Goal: Task Accomplishment & Management: Manage account settings

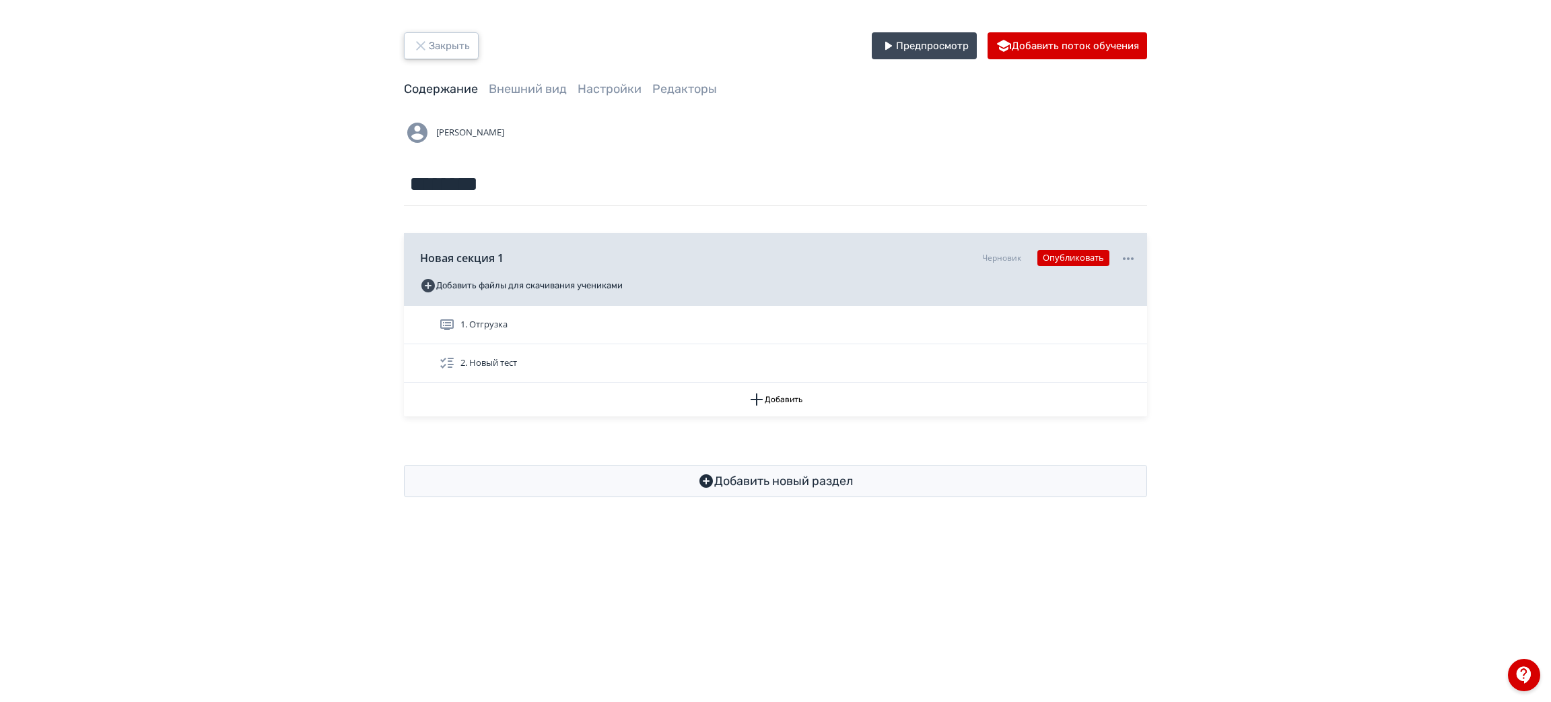
click at [446, 38] on button "Закрыть" at bounding box center [441, 45] width 75 height 27
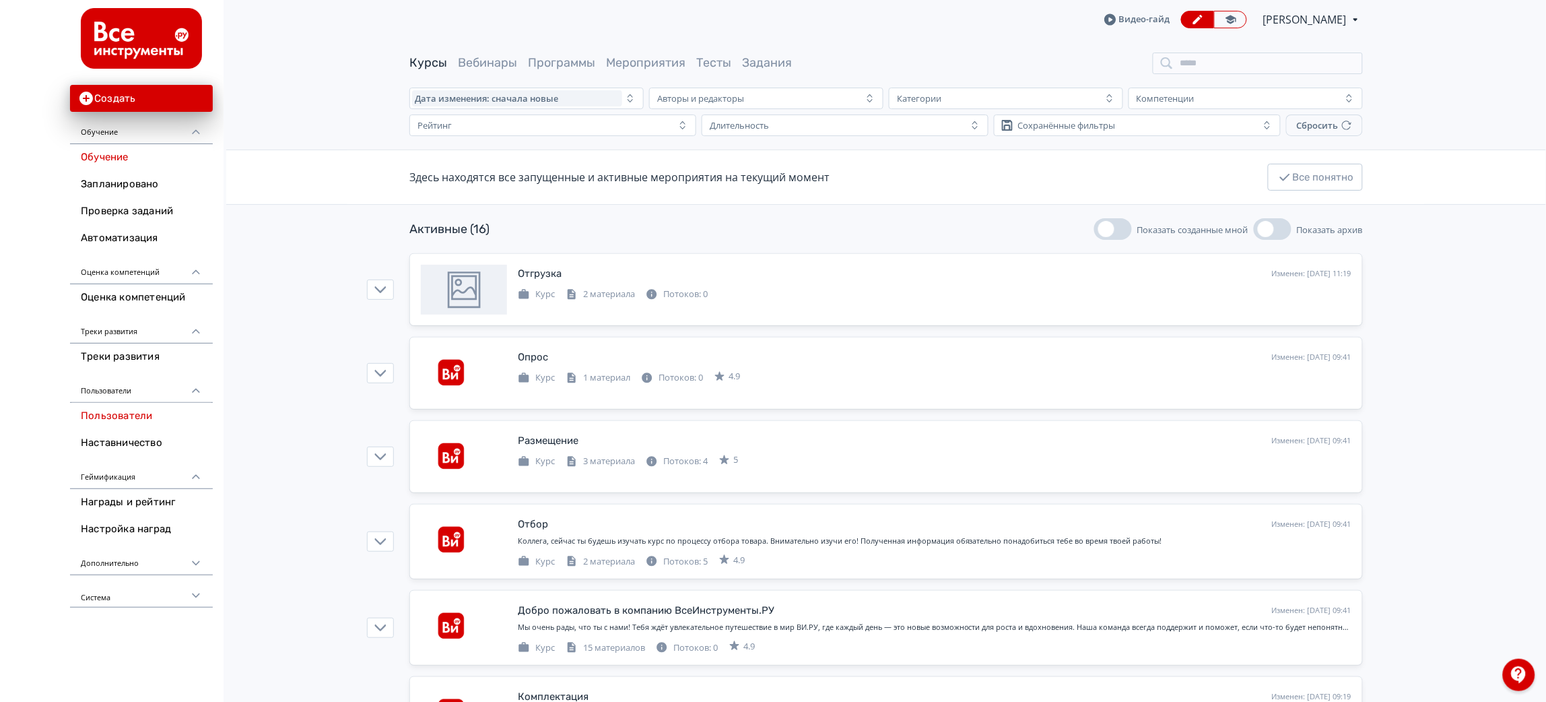
click at [126, 414] on link "Пользователи" at bounding box center [141, 416] width 143 height 27
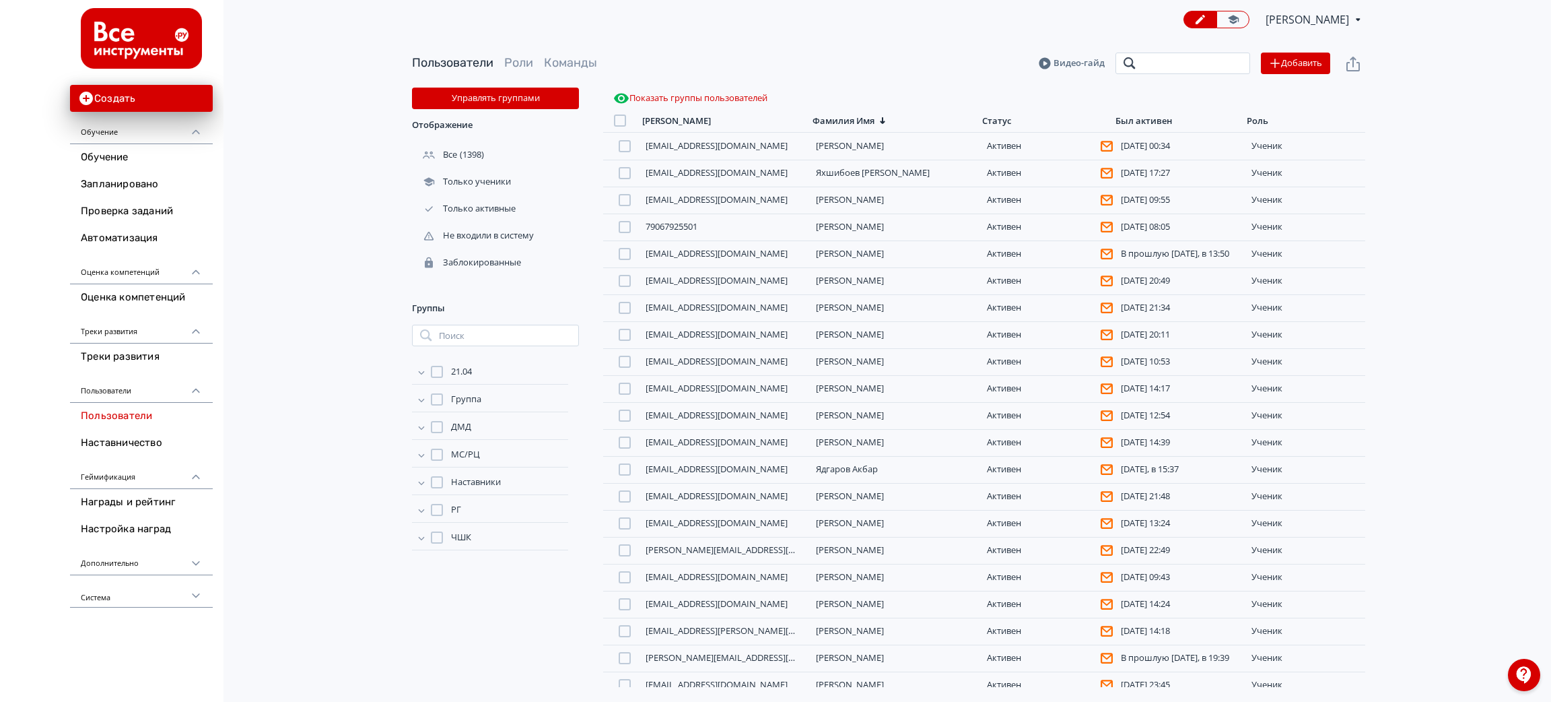
click at [1191, 69] on input "search" at bounding box center [1183, 64] width 135 height 22
click at [1152, 69] on input "search" at bounding box center [1183, 64] width 135 height 22
click at [1293, 67] on button "Добавить" at bounding box center [1295, 64] width 69 height 22
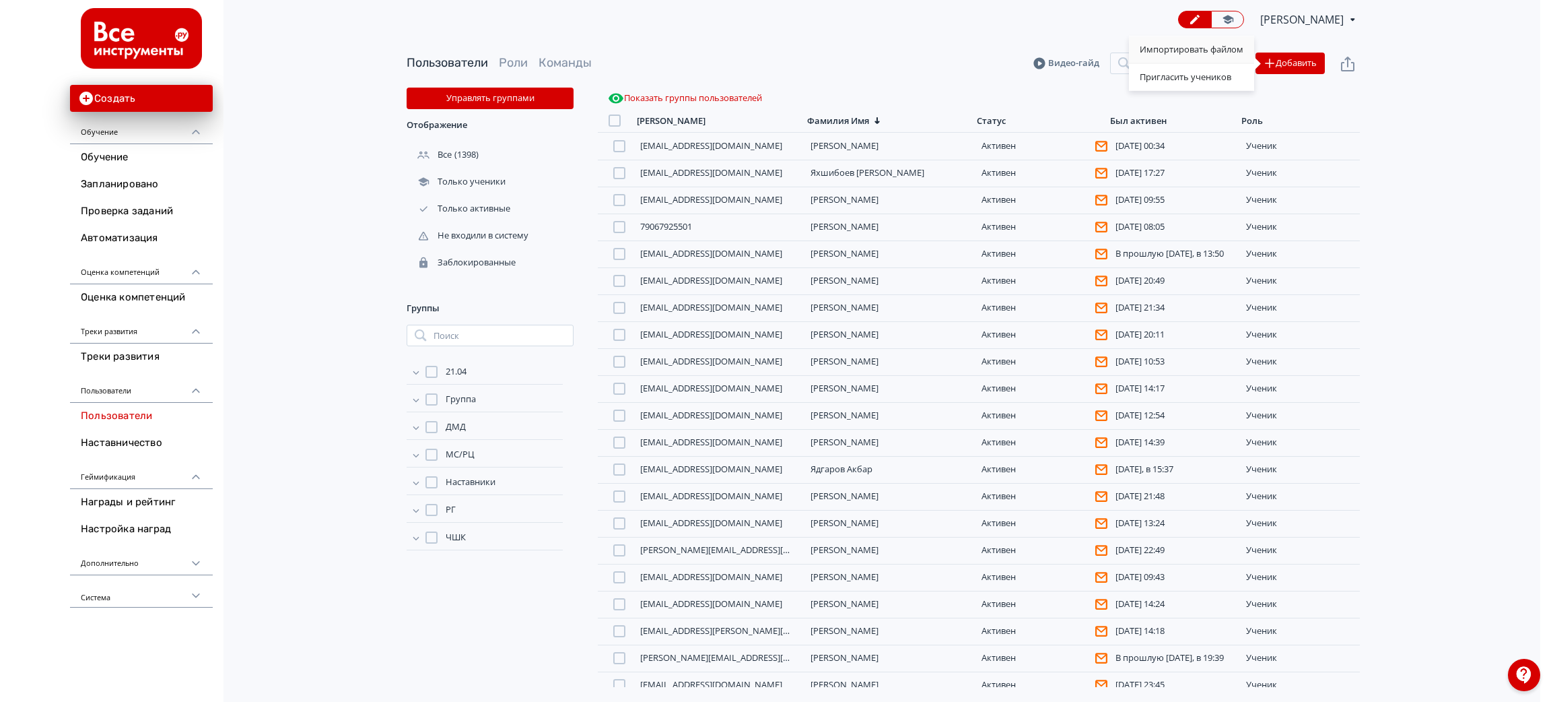
click at [1176, 46] on div "Импортировать файлом" at bounding box center [1191, 49] width 125 height 27
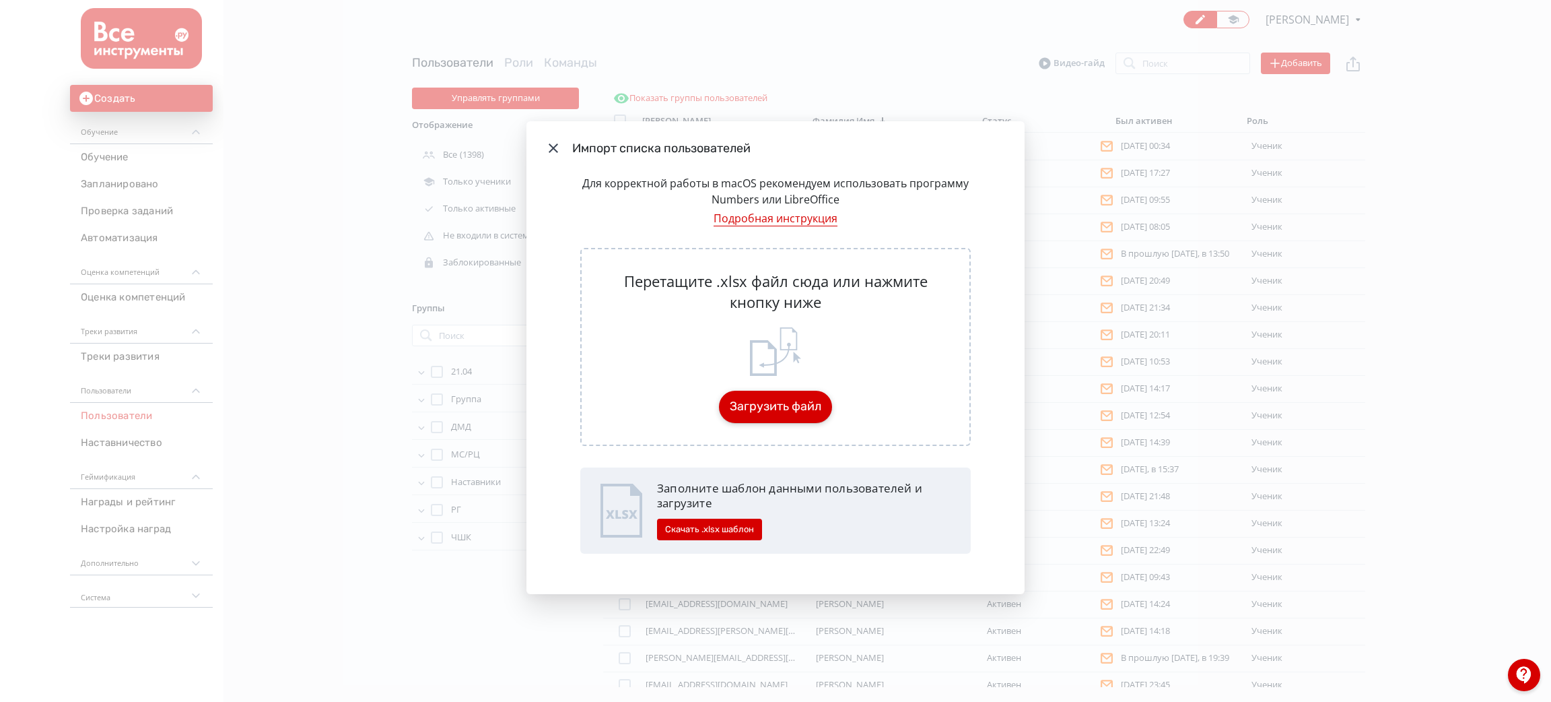
click at [777, 404] on button "Загрузить файл" at bounding box center [775, 407] width 113 height 32
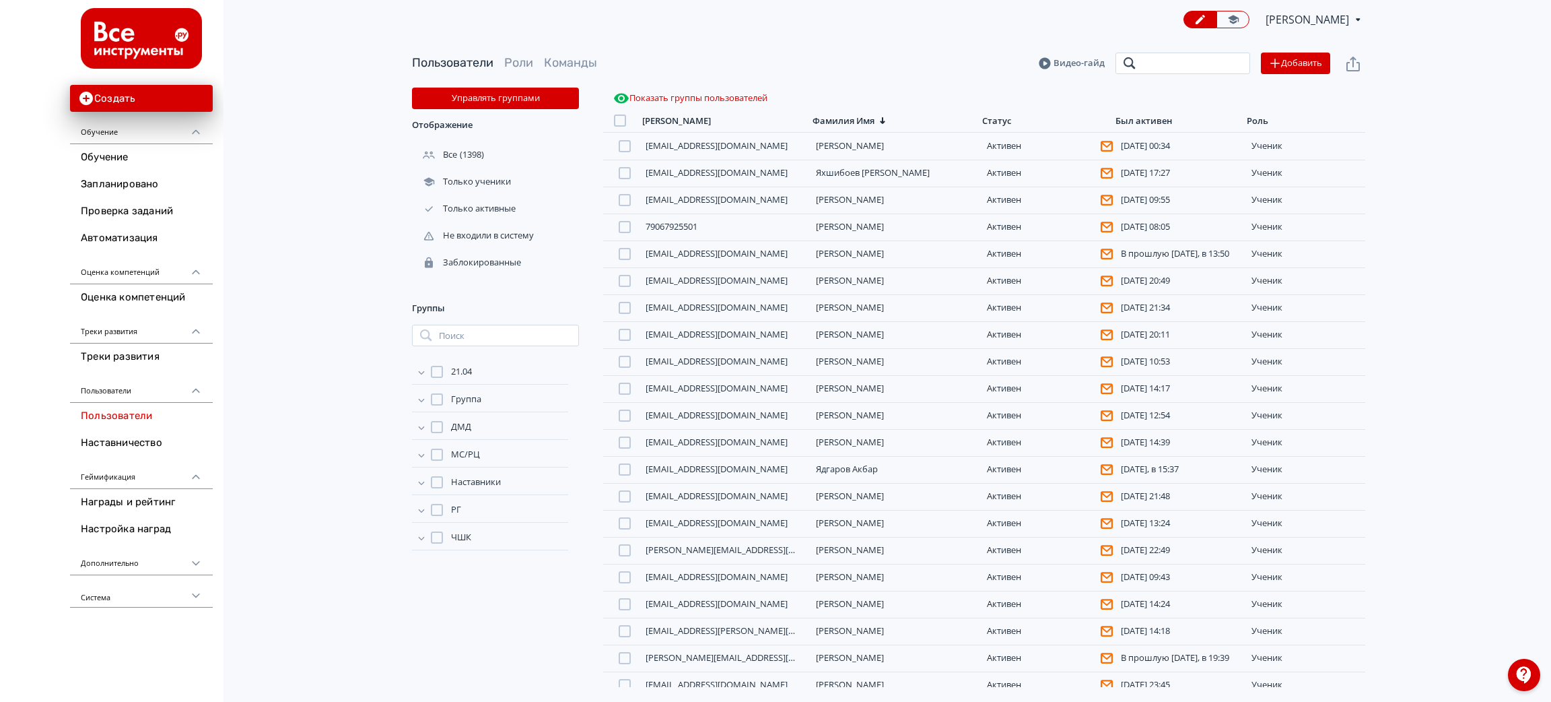
click at [1198, 71] on input "search" at bounding box center [1183, 64] width 135 height 22
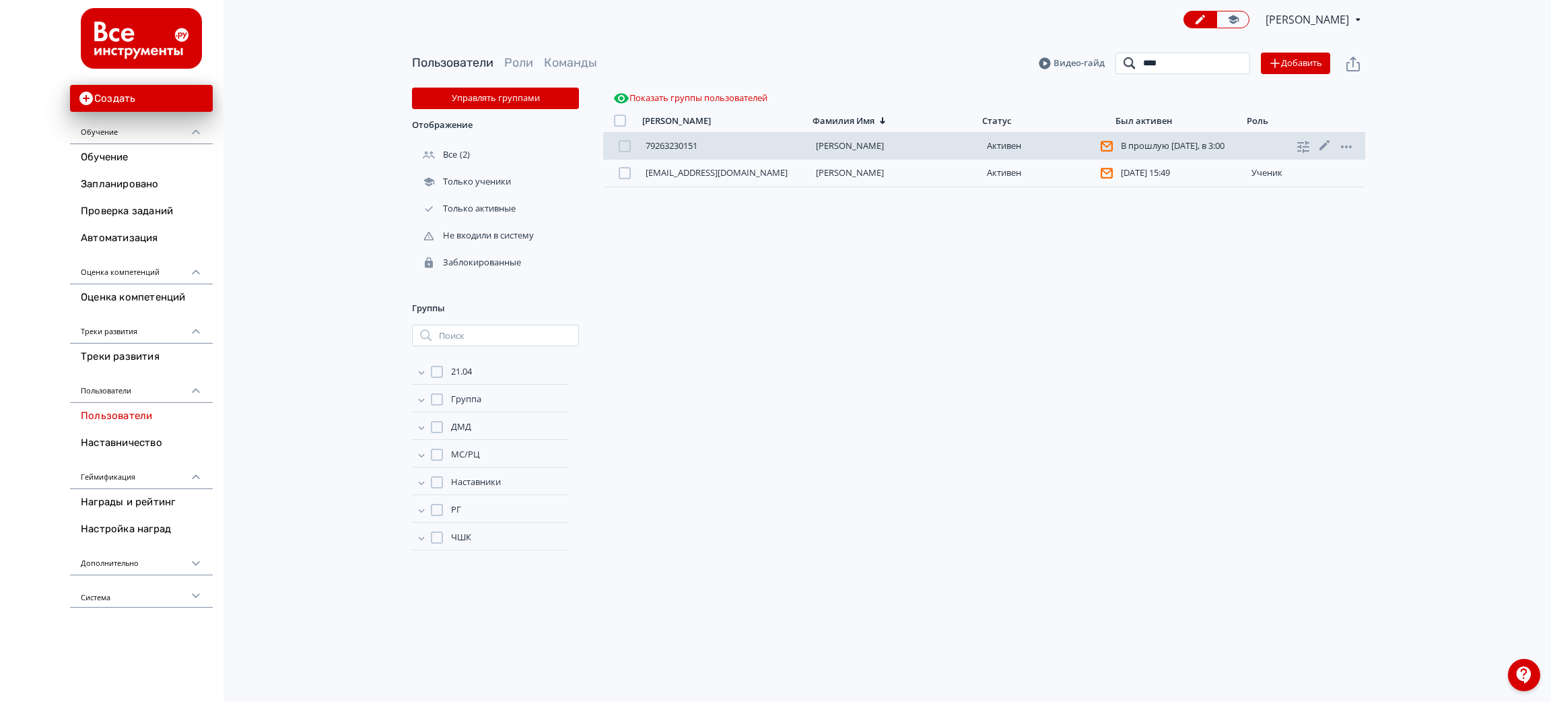
type input "****"
click at [848, 141] on link "[PERSON_NAME]" at bounding box center [850, 145] width 68 height 12
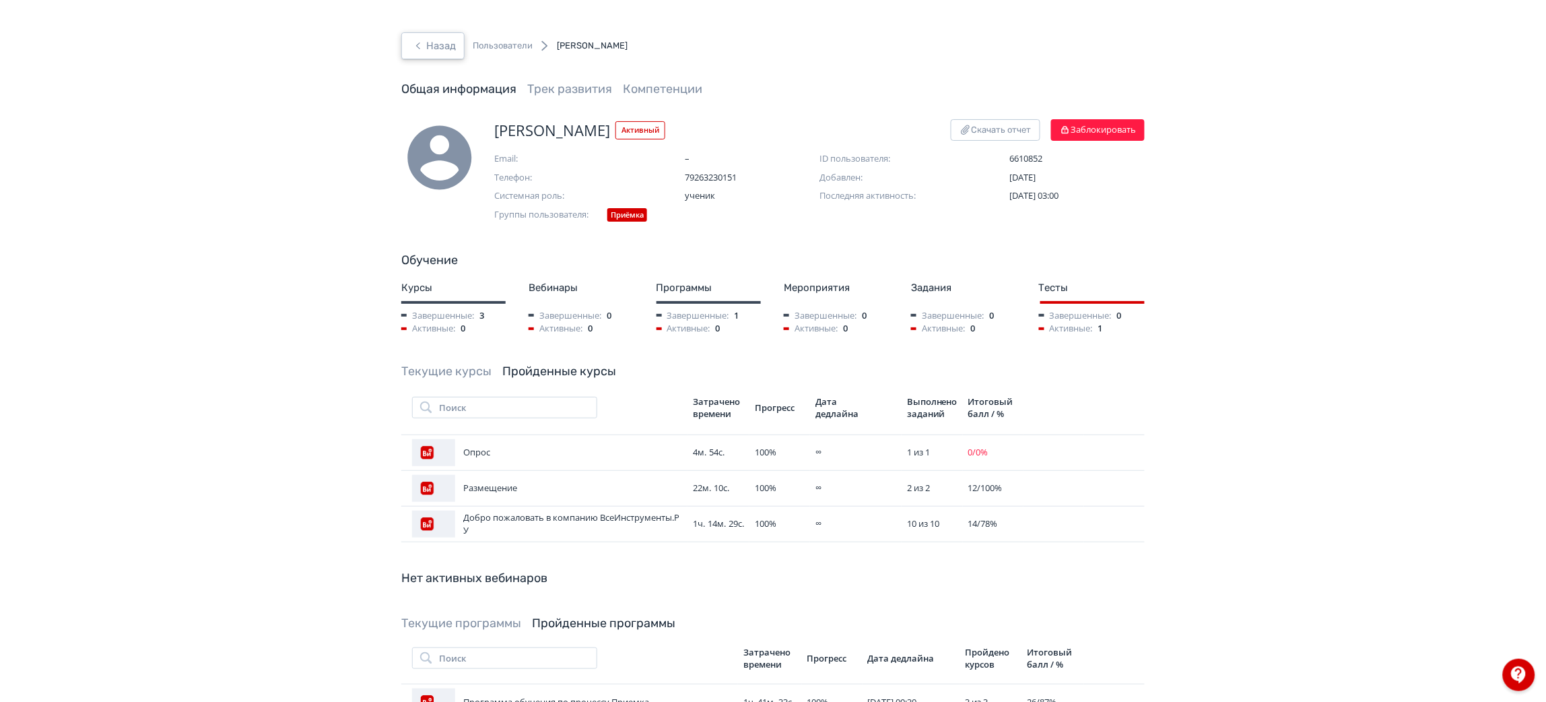
click at [433, 36] on button "Назад" at bounding box center [432, 45] width 63 height 27
